Goal: Transaction & Acquisition: Book appointment/travel/reservation

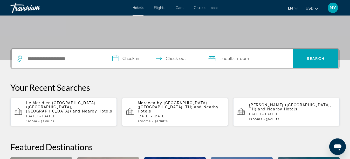
scroll to position [132, 0]
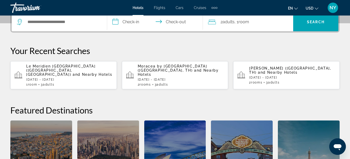
click at [68, 26] on div "Search widget" at bounding box center [59, 22] width 85 height 19
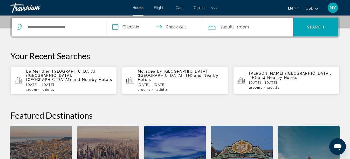
scroll to position [127, 0]
click at [65, 27] on input "Search widget" at bounding box center [63, 28] width 72 height 8
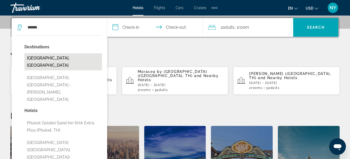
click at [62, 59] on button "[GEOGRAPHIC_DATA], [GEOGRAPHIC_DATA]" at bounding box center [63, 61] width 78 height 17
type input "**********"
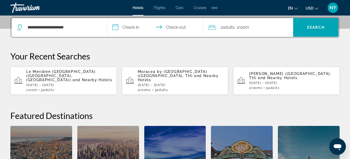
click at [127, 29] on input "**********" at bounding box center [155, 28] width 97 height 20
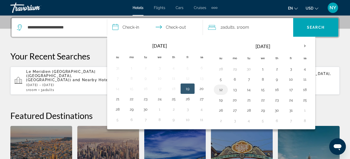
click at [220, 90] on button "12" at bounding box center [221, 89] width 8 height 7
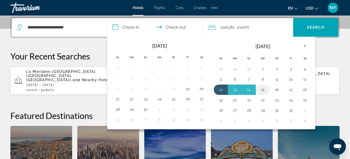
click at [264, 91] on button "15" at bounding box center [263, 89] width 8 height 7
type input "**********"
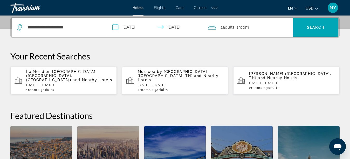
click at [264, 28] on div "2 Adult Adults , 1 Room rooms" at bounding box center [250, 27] width 85 height 7
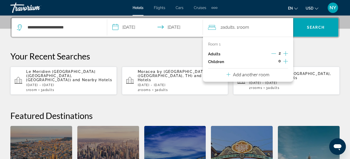
click at [262, 75] on p "Add another room" at bounding box center [251, 75] width 36 height 6
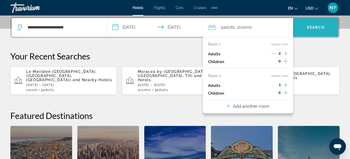
click at [315, 23] on span "Search widget" at bounding box center [315, 27] width 45 height 12
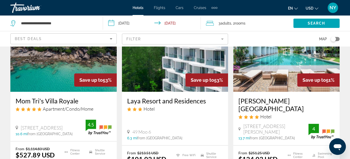
scroll to position [832, 0]
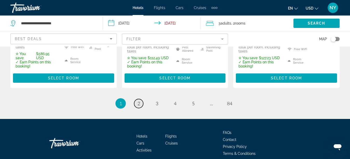
click at [138, 101] on span "2" at bounding box center [138, 104] width 3 height 6
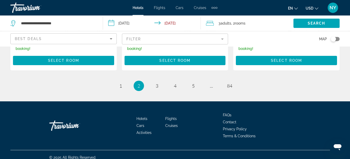
scroll to position [830, 0]
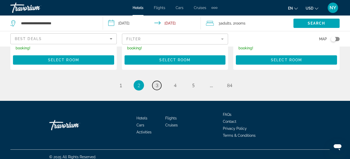
click at [157, 83] on span "3" at bounding box center [157, 86] width 3 height 6
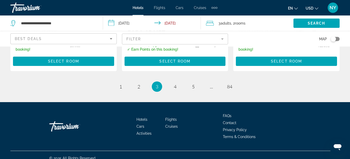
scroll to position [826, 0]
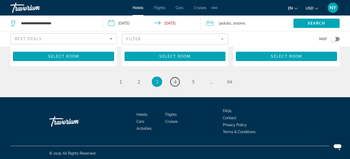
click at [176, 82] on span "4" at bounding box center [175, 82] width 3 height 6
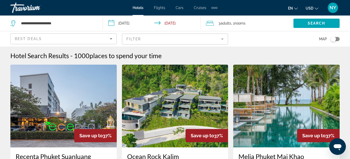
click at [267, 109] on img "Main content" at bounding box center [286, 106] width 106 height 83
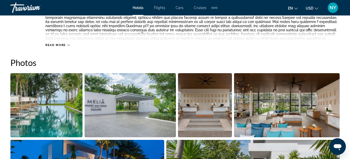
scroll to position [317, 0]
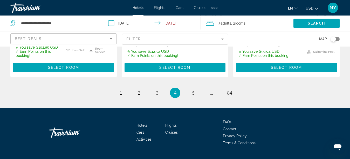
scroll to position [804, 0]
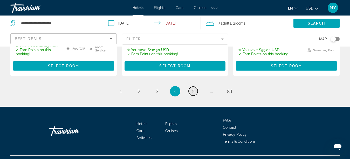
click at [192, 89] on span "5" at bounding box center [193, 92] width 3 height 6
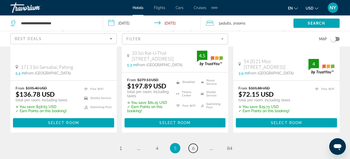
scroll to position [767, 0]
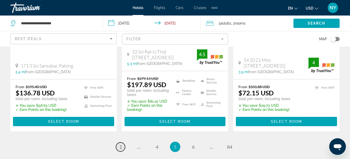
click at [118, 143] on link "page 1" at bounding box center [120, 147] width 9 height 9
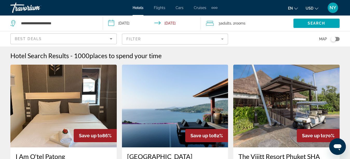
click at [280, 115] on img "Main content" at bounding box center [286, 106] width 106 height 83
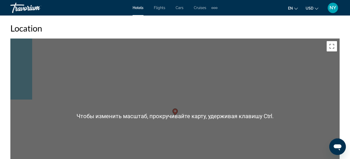
scroll to position [555, 0]
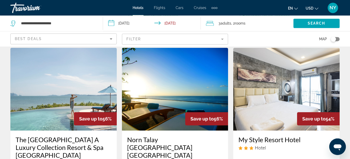
scroll to position [450, 0]
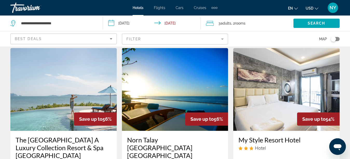
click at [162, 116] on img "Main content" at bounding box center [175, 89] width 106 height 83
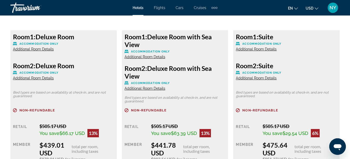
scroll to position [1137, 0]
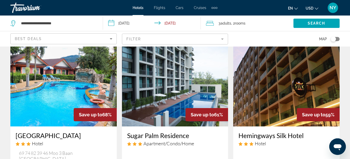
scroll to position [238, 0]
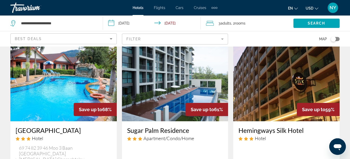
click at [57, 90] on img "Main content" at bounding box center [63, 80] width 106 height 83
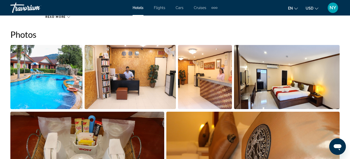
scroll to position [423, 0]
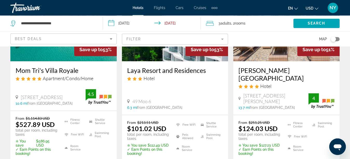
scroll to position [661, 0]
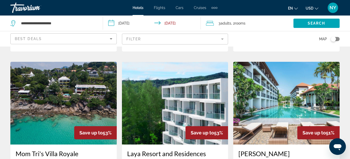
click at [250, 23] on div "3 Adult Adults , 2 Room rooms" at bounding box center [249, 23] width 87 height 7
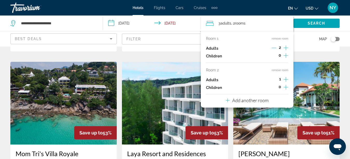
click at [286, 47] on icon "Increment adults" at bounding box center [285, 48] width 5 height 6
click at [282, 69] on button "remove room" at bounding box center [279, 70] width 17 height 3
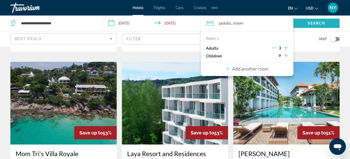
click at [313, 23] on span "Search" at bounding box center [317, 23] width 18 height 4
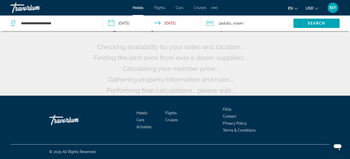
scroll to position [0, 0]
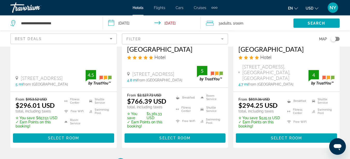
scroll to position [806, 0]
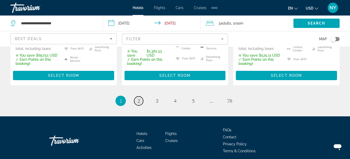
click at [138, 98] on span "2" at bounding box center [138, 101] width 3 height 6
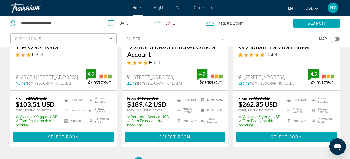
scroll to position [817, 0]
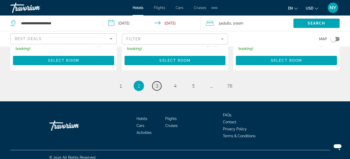
click at [157, 83] on span "3" at bounding box center [157, 86] width 3 height 6
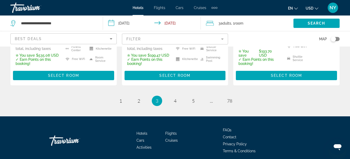
scroll to position [829, 0]
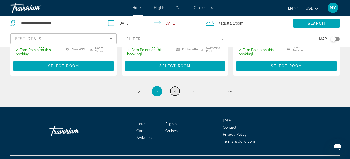
click at [177, 87] on link "page 4" at bounding box center [174, 91] width 9 height 9
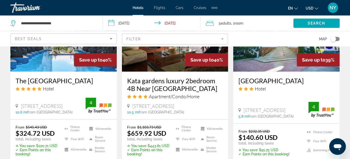
scroll to position [767, 0]
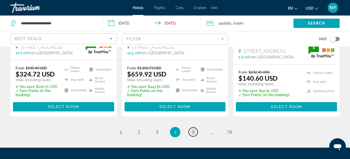
click at [191, 128] on link "page 5" at bounding box center [193, 132] width 9 height 9
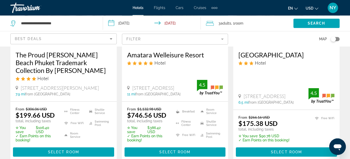
scroll to position [767, 0]
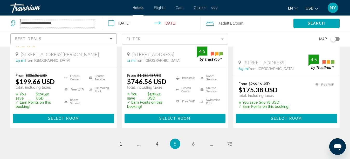
click at [72, 24] on input "**********" at bounding box center [57, 23] width 74 height 8
drag, startPoint x: 69, startPoint y: 23, endPoint x: 0, endPoint y: 24, distance: 69.5
click at [20, 24] on input "**********" at bounding box center [57, 23] width 74 height 8
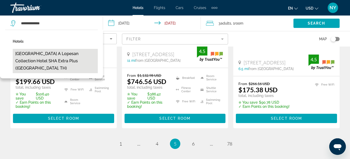
click at [55, 54] on button "[GEOGRAPHIC_DATA] A Lopesan Collection Hotel SHA Extra Plus ([GEOGRAPHIC_DATA],…" at bounding box center [55, 61] width 85 height 24
type input "**********"
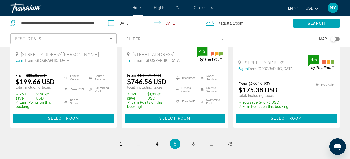
scroll to position [0, 88]
click at [319, 23] on span "Search" at bounding box center [317, 23] width 18 height 4
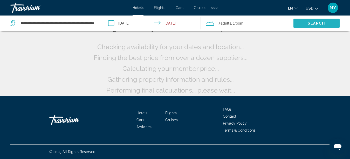
scroll to position [50, 0]
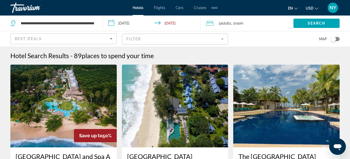
click at [58, 94] on img "Main content" at bounding box center [63, 106] width 106 height 83
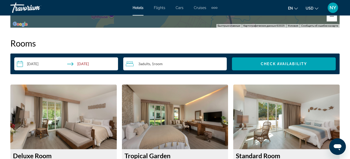
scroll to position [767, 0]
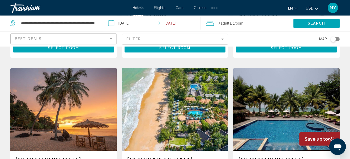
scroll to position [423, 0]
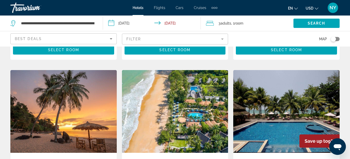
click at [68, 109] on img "Main content" at bounding box center [63, 111] width 106 height 83
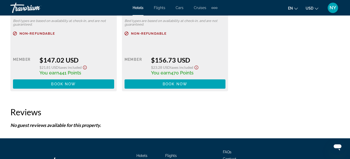
scroll to position [926, 0]
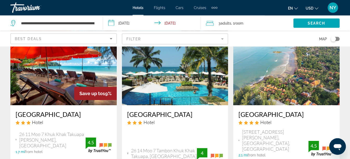
scroll to position [688, 0]
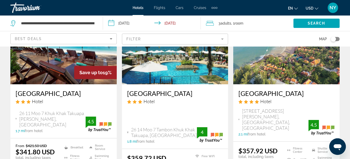
click at [95, 24] on div "**********" at bounding box center [53, 24] width 87 height 16
click at [83, 23] on input "**********" at bounding box center [57, 23] width 74 height 8
drag, startPoint x: 22, startPoint y: 23, endPoint x: 154, endPoint y: 23, distance: 132.5
click at [95, 23] on input "**********" at bounding box center [57, 23] width 74 height 8
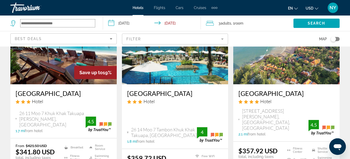
scroll to position [0, 0]
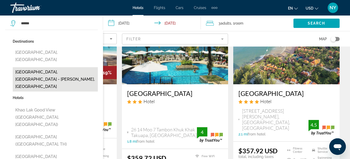
click at [70, 67] on button "[GEOGRAPHIC_DATA], [GEOGRAPHIC_DATA] - [PERSON_NAME], [GEOGRAPHIC_DATA]" at bounding box center [55, 79] width 85 height 24
type input "**********"
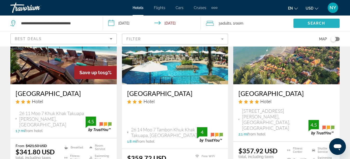
click at [316, 23] on span "Search" at bounding box center [317, 23] width 18 height 4
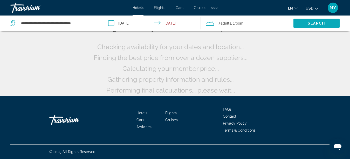
scroll to position [50, 0]
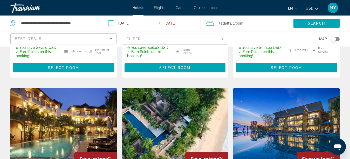
scroll to position [611, 0]
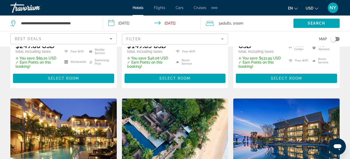
click at [287, 108] on img "Main content" at bounding box center [286, 140] width 106 height 83
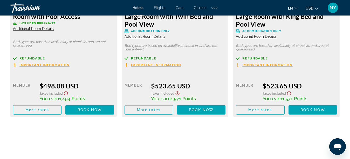
scroll to position [1190, 0]
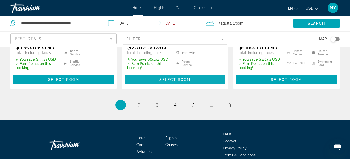
scroll to position [823, 0]
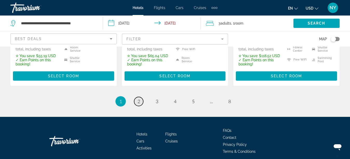
click at [136, 97] on link "page 2" at bounding box center [138, 101] width 9 height 9
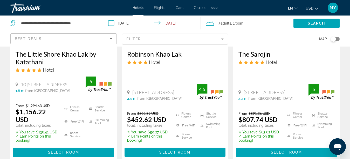
scroll to position [423, 0]
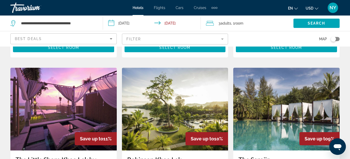
click at [172, 114] on img "Main content" at bounding box center [175, 109] width 106 height 83
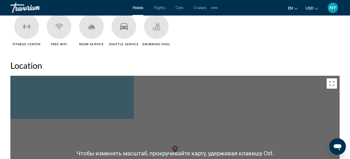
scroll to position [370, 0]
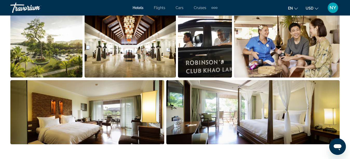
click at [53, 57] on img "Open full-screen image slider" at bounding box center [46, 45] width 72 height 64
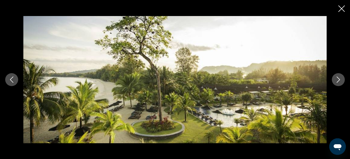
click at [340, 82] on icon "Next image" at bounding box center [338, 80] width 6 height 6
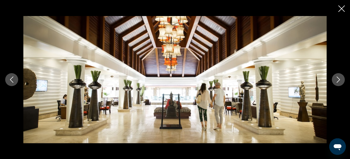
click at [340, 82] on icon "Next image" at bounding box center [338, 80] width 6 height 6
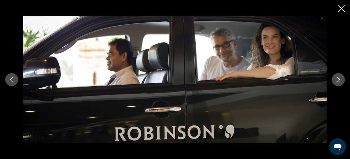
click at [340, 82] on icon "Next image" at bounding box center [338, 80] width 6 height 6
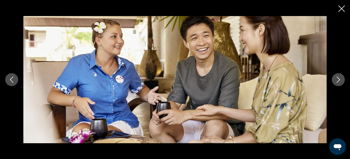
click at [340, 82] on icon "Next image" at bounding box center [338, 80] width 6 height 6
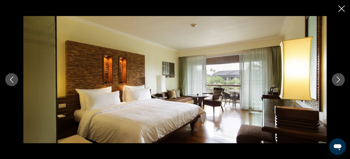
click at [340, 82] on icon "Next image" at bounding box center [338, 80] width 6 height 6
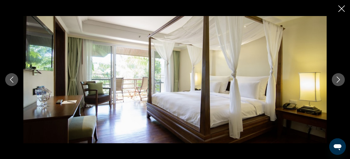
click at [340, 82] on icon "Next image" at bounding box center [338, 80] width 6 height 6
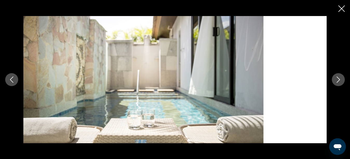
click at [340, 82] on icon "Next image" at bounding box center [338, 80] width 6 height 6
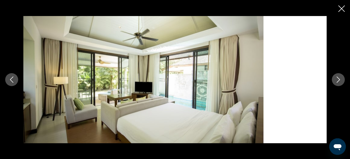
click at [340, 82] on icon "Next image" at bounding box center [338, 80] width 6 height 6
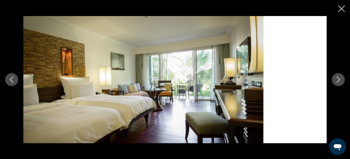
click at [340, 82] on icon "Next image" at bounding box center [338, 80] width 6 height 6
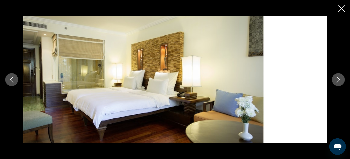
click at [340, 14] on div "prev next" at bounding box center [175, 79] width 350 height 159
click at [341, 8] on icon "Close slideshow" at bounding box center [341, 8] width 6 height 6
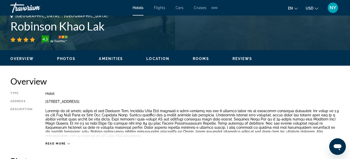
scroll to position [0, 0]
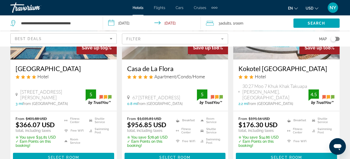
scroll to position [756, 0]
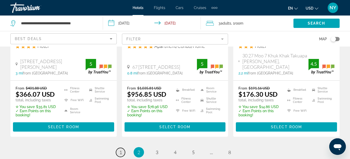
click at [119, 148] on link "page 1" at bounding box center [120, 152] width 9 height 9
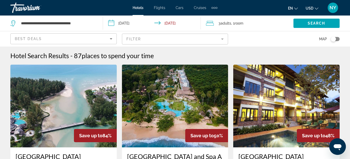
click at [56, 122] on img "Main content" at bounding box center [63, 106] width 106 height 83
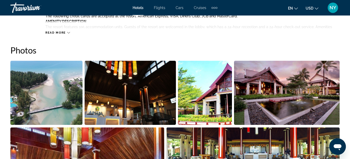
scroll to position [359, 0]
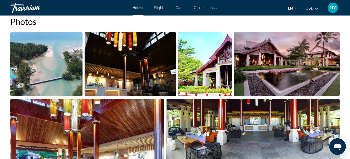
click at [39, 78] on img "Open full-screen image slider" at bounding box center [46, 64] width 72 height 64
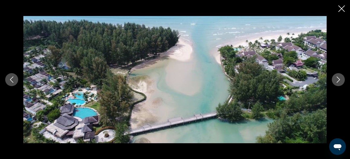
click at [337, 82] on icon "Next image" at bounding box center [338, 80] width 6 height 6
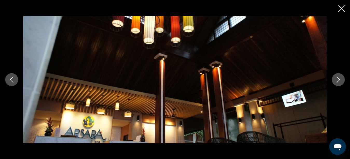
click at [337, 82] on icon "Next image" at bounding box center [338, 80] width 6 height 6
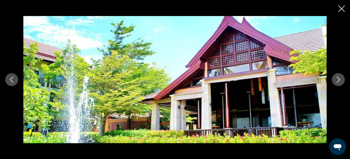
click at [337, 82] on icon "Next image" at bounding box center [338, 80] width 6 height 6
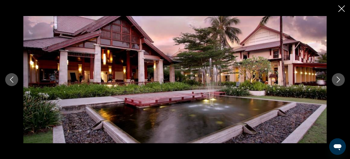
click at [337, 82] on icon "Next image" at bounding box center [338, 80] width 6 height 6
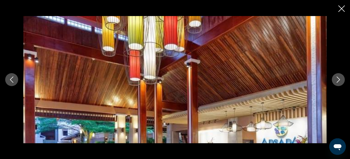
click at [337, 82] on icon "Next image" at bounding box center [338, 80] width 6 height 6
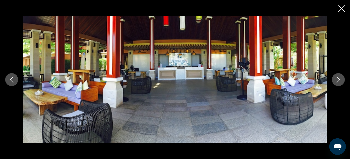
click at [337, 82] on icon "Next image" at bounding box center [338, 80] width 6 height 6
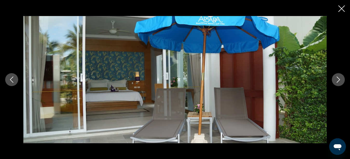
click at [337, 82] on icon "Next image" at bounding box center [338, 80] width 6 height 6
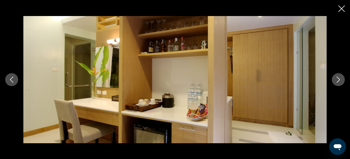
click at [337, 82] on icon "Next image" at bounding box center [338, 80] width 6 height 6
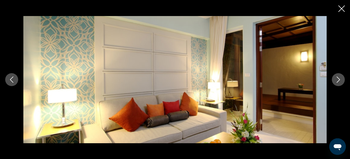
click at [337, 82] on icon "Next image" at bounding box center [338, 80] width 6 height 6
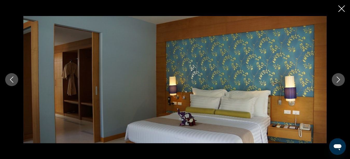
click at [337, 82] on icon "Next image" at bounding box center [338, 80] width 6 height 6
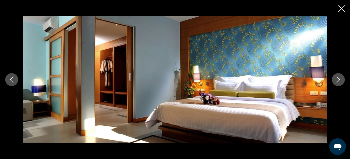
click at [340, 9] on icon "Close slideshow" at bounding box center [341, 8] width 6 height 6
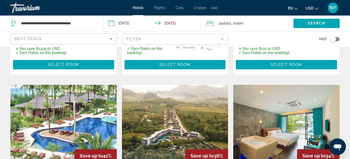
scroll to position [212, 0]
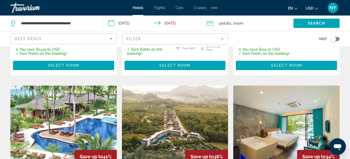
click at [162, 106] on img "Main content" at bounding box center [175, 127] width 106 height 83
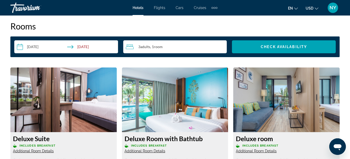
scroll to position [741, 0]
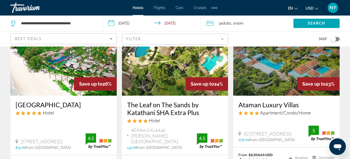
scroll to position [450, 0]
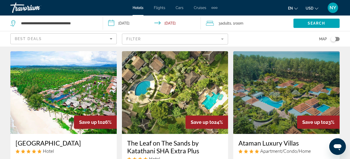
click at [60, 94] on img "Main content" at bounding box center [63, 92] width 106 height 83
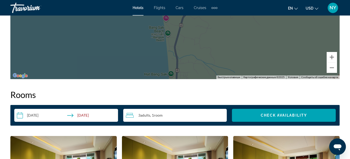
scroll to position [714, 0]
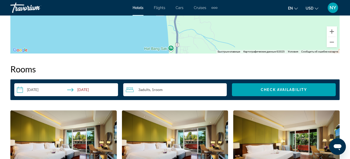
click at [216, 89] on div "3 Adult Adults , 1 Room rooms" at bounding box center [176, 90] width 101 height 6
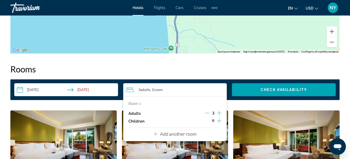
click at [184, 136] on p "Add another room" at bounding box center [178, 134] width 36 height 6
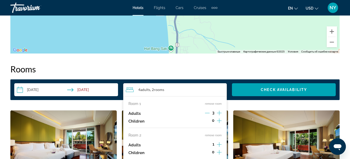
click at [208, 112] on icon "Decrement adults" at bounding box center [207, 113] width 5 height 5
click at [273, 87] on span "Search widget" at bounding box center [284, 90] width 104 height 12
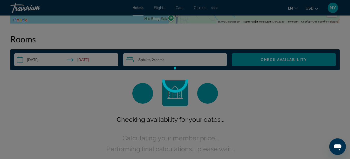
scroll to position [747, 0]
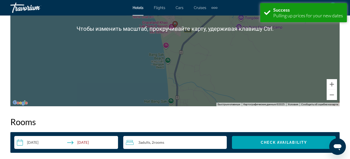
scroll to position [767, 0]
